Goal: Book appointment/travel/reservation

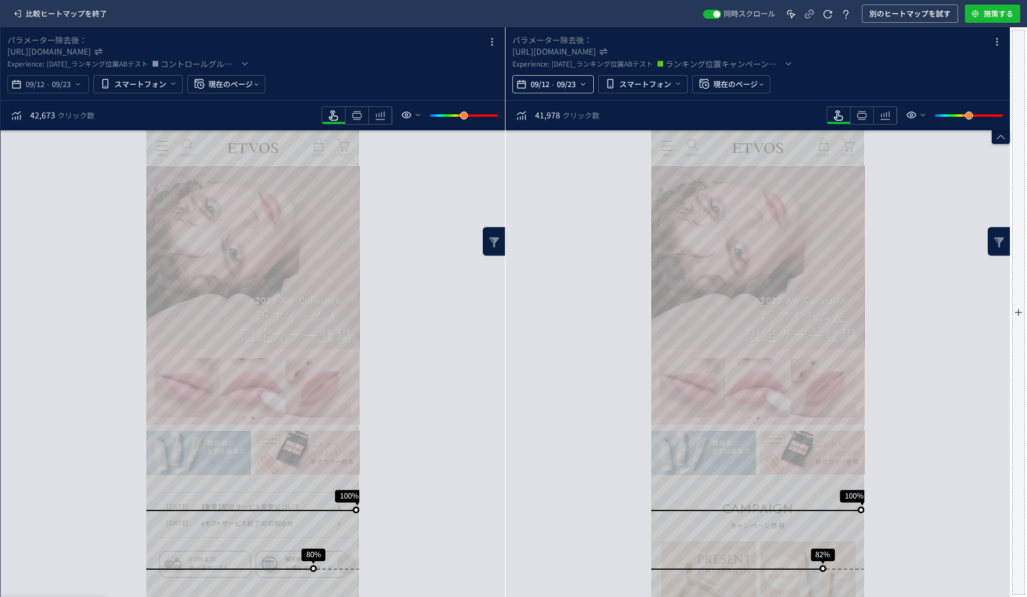
click at [542, 86] on span "09/12" at bounding box center [539, 84] width 23 height 23
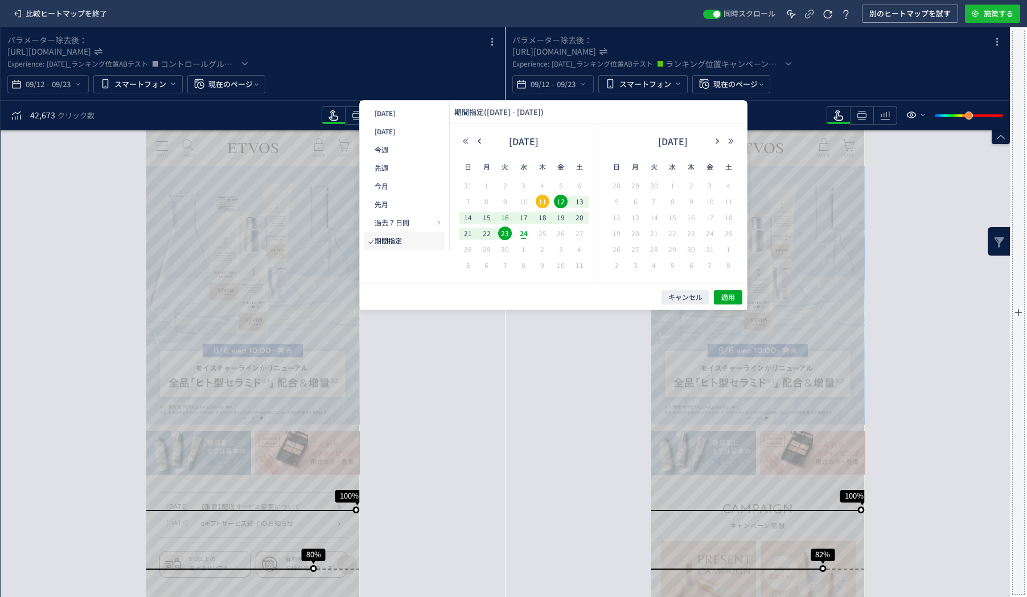
click at [506, 216] on span "16" at bounding box center [505, 218] width 14 height 14
click at [507, 235] on span "23" at bounding box center [505, 234] width 14 height 14
click at [731, 304] on div "キャンセル 適用" at bounding box center [553, 296] width 387 height 27
click at [724, 293] on span "適用" at bounding box center [728, 298] width 14 height 10
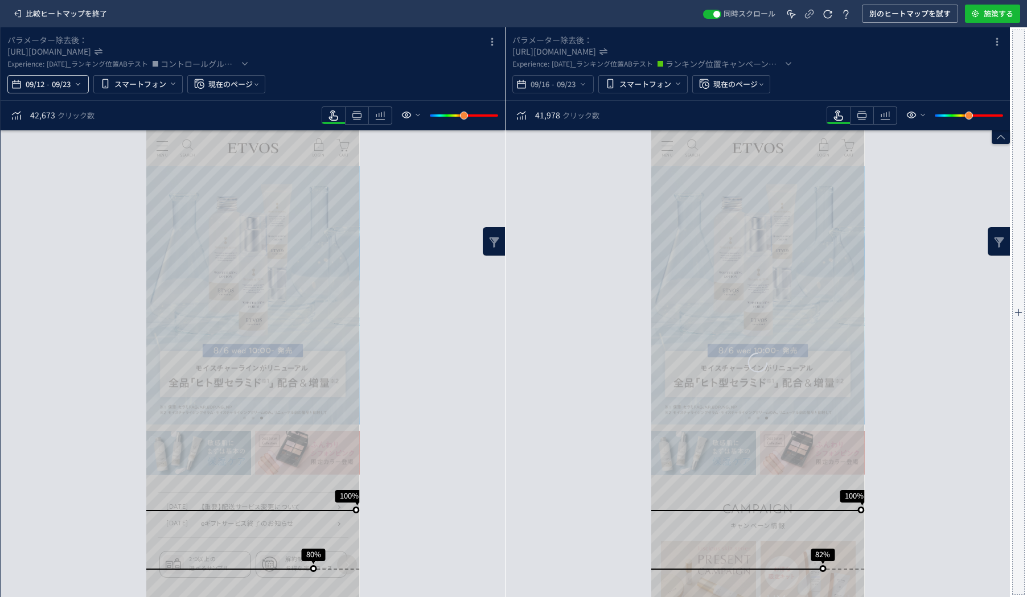
click at [61, 87] on span "09/23" at bounding box center [61, 84] width 23 height 23
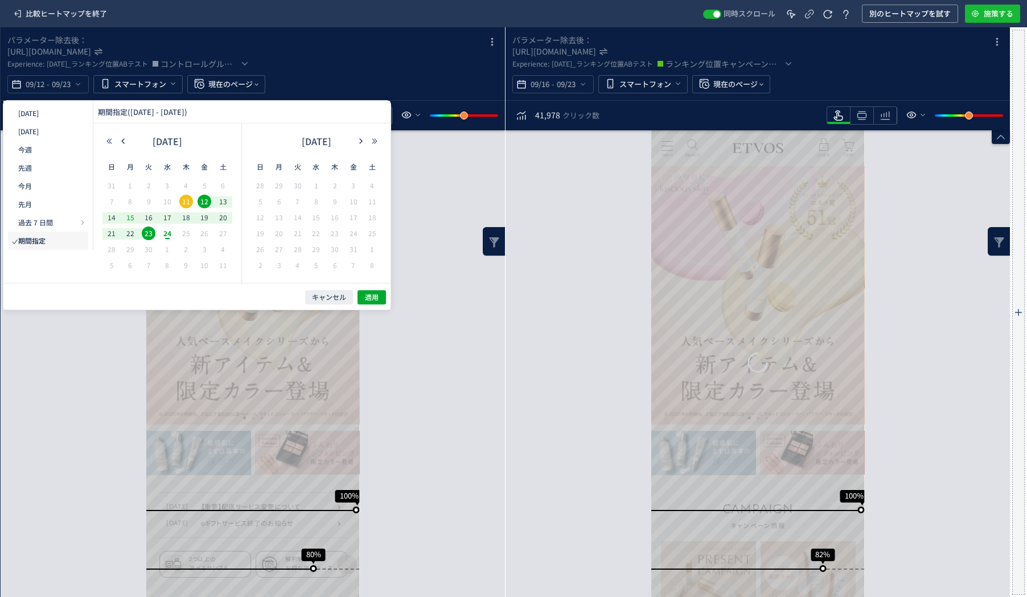
click at [132, 220] on span "15" at bounding box center [131, 218] width 14 height 14
click at [132, 204] on span "8" at bounding box center [131, 202] width 14 height 14
click at [126, 201] on span "8" at bounding box center [131, 202] width 14 height 14
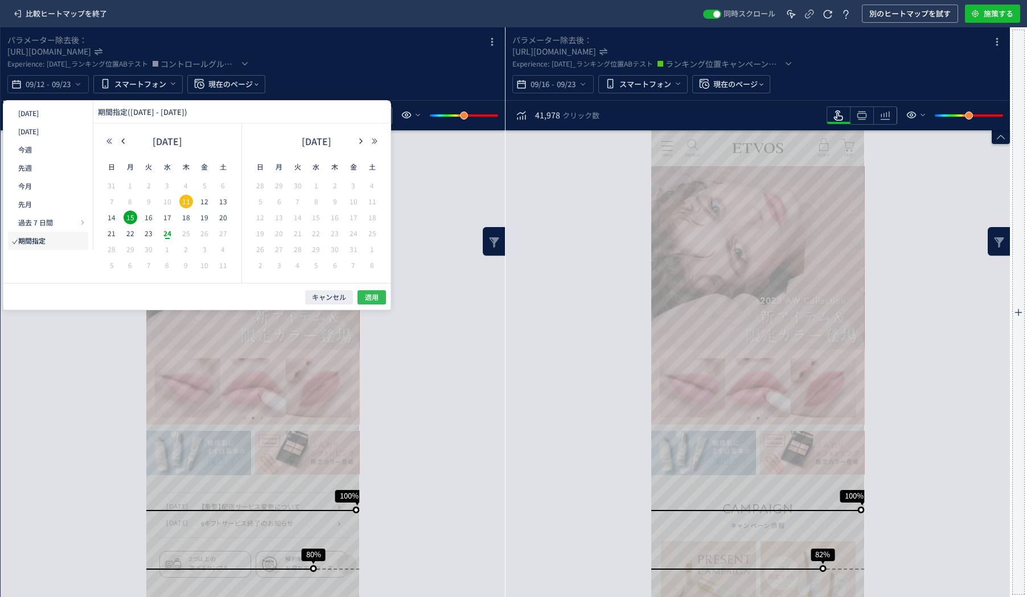
click at [380, 299] on button "適用" at bounding box center [371, 297] width 28 height 14
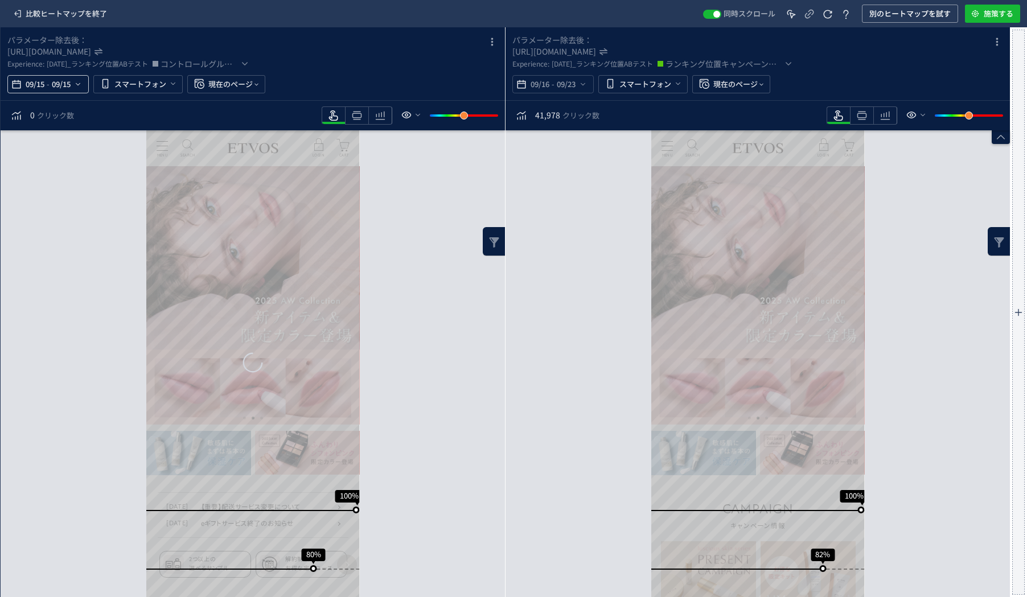
click at [63, 93] on span "09/15" at bounding box center [61, 84] width 23 height 23
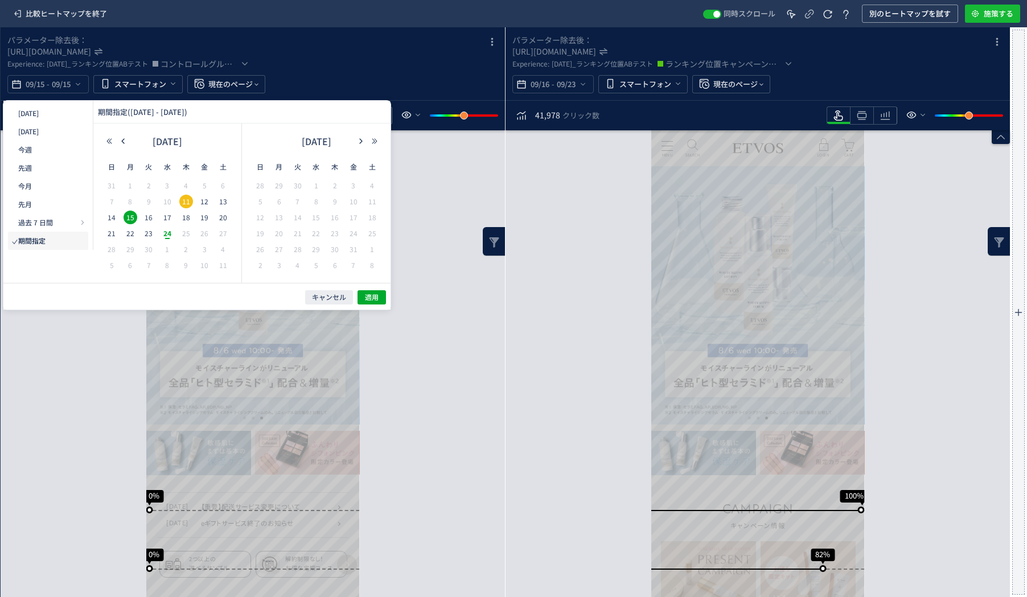
click at [137, 200] on span "8" at bounding box center [131, 202] width 14 height 14
click at [321, 296] on span "キャンセル" at bounding box center [329, 298] width 34 height 10
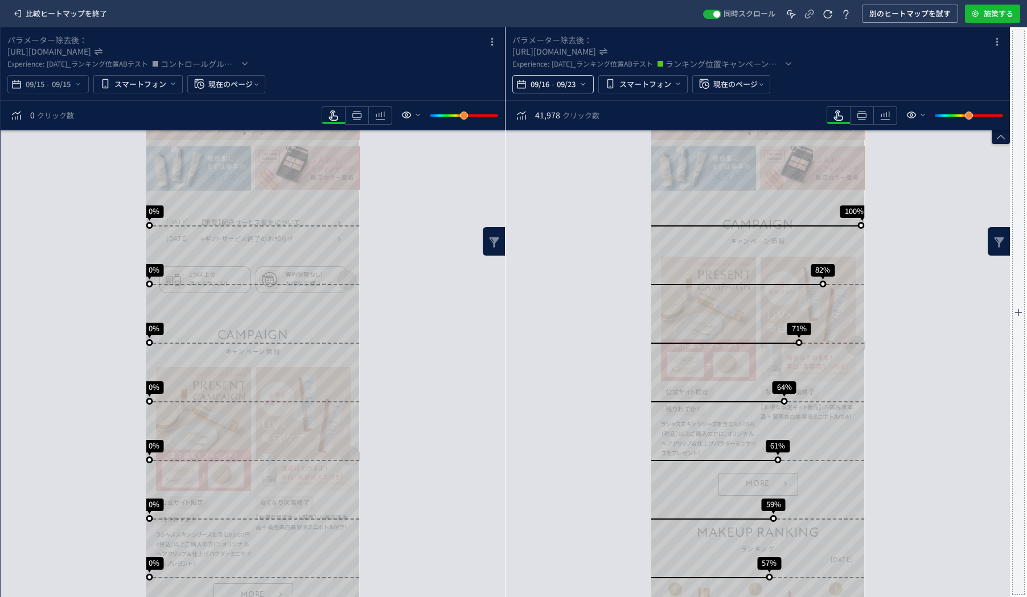
click at [554, 80] on span "09/23" at bounding box center [565, 84] width 23 height 23
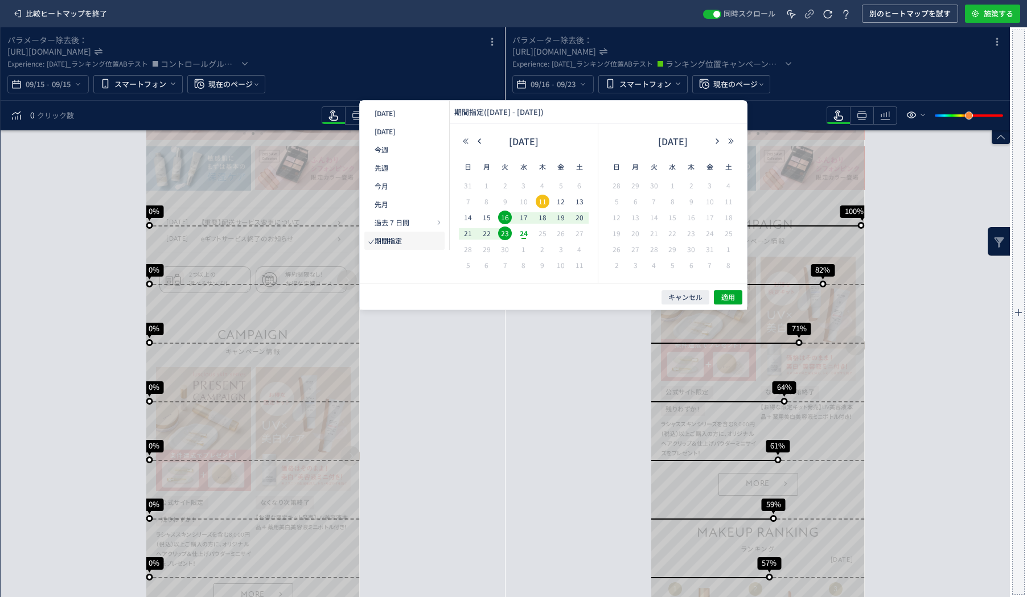
click at [504, 214] on span "16" at bounding box center [505, 218] width 14 height 14
click at [508, 231] on span "23" at bounding box center [505, 234] width 14 height 14
click at [720, 293] on button "適用" at bounding box center [728, 297] width 28 height 14
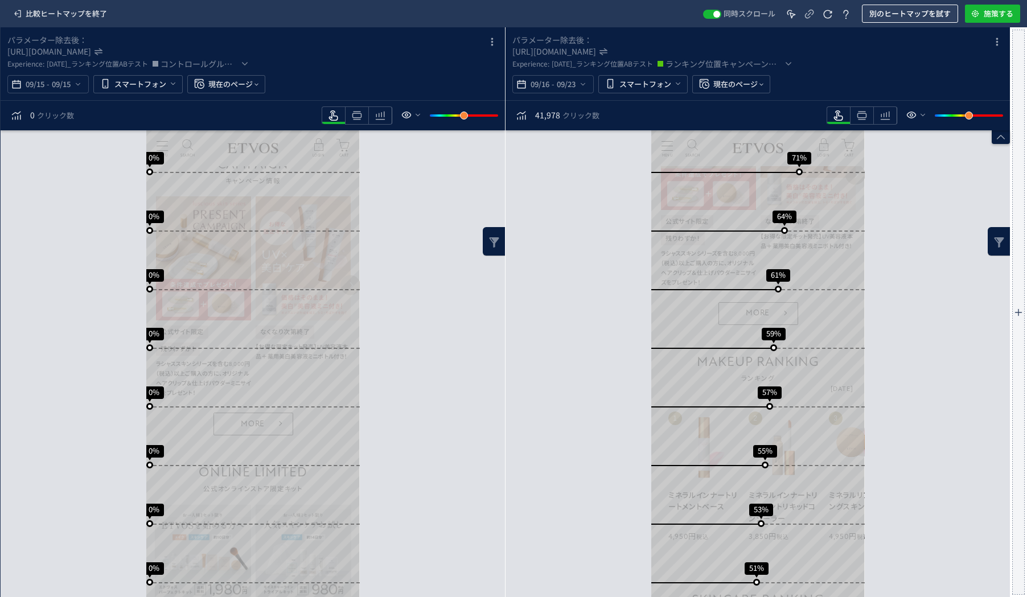
click at [907, 15] on span "別のヒートマップを試す" at bounding box center [909, 14] width 81 height 18
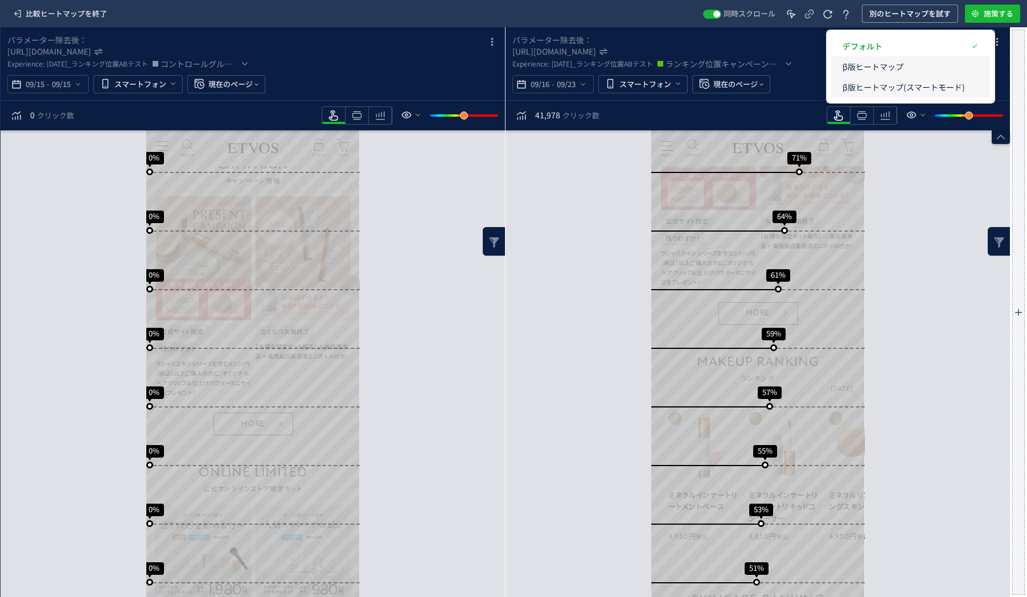
click at [883, 63] on p "β版ヒートマップ" at bounding box center [903, 66] width 122 height 20
